Goal: Task Accomplishment & Management: Manage account settings

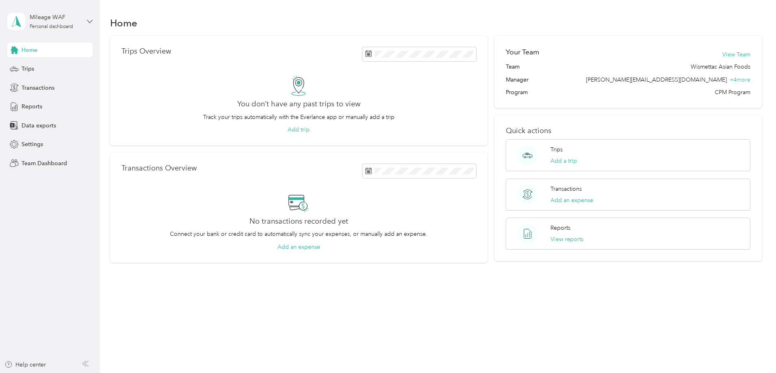
click at [91, 20] on icon at bounding box center [90, 22] width 6 height 6
click at [43, 102] on div "Log out" at bounding box center [30, 104] width 31 height 9
